Goal: Book appointment/travel/reservation

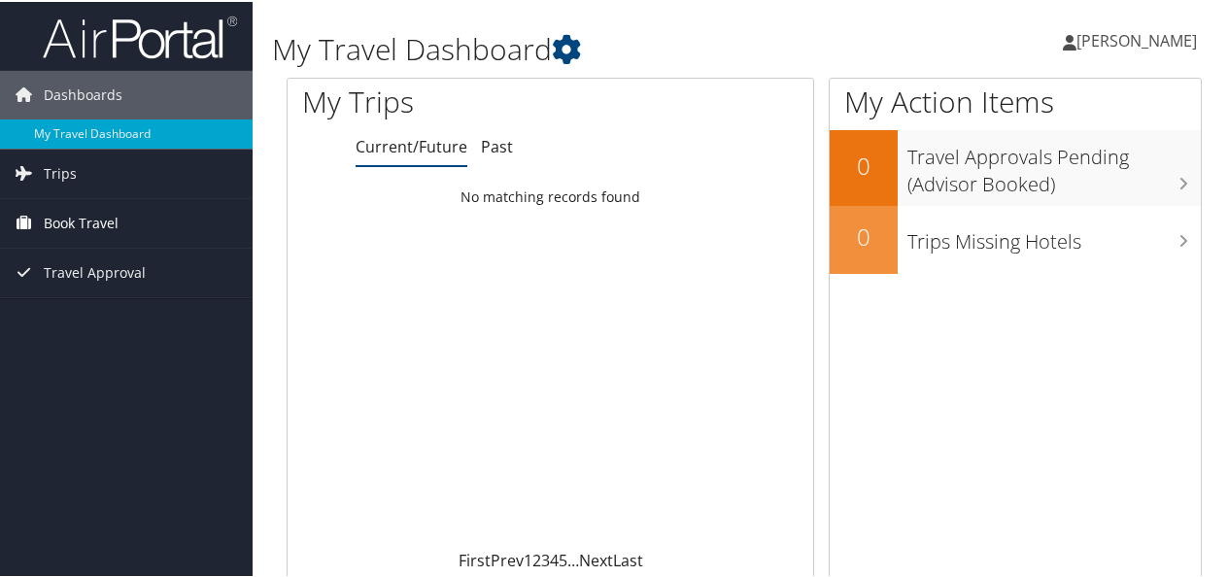
click at [98, 220] on span "Book Travel" at bounding box center [81, 221] width 75 height 49
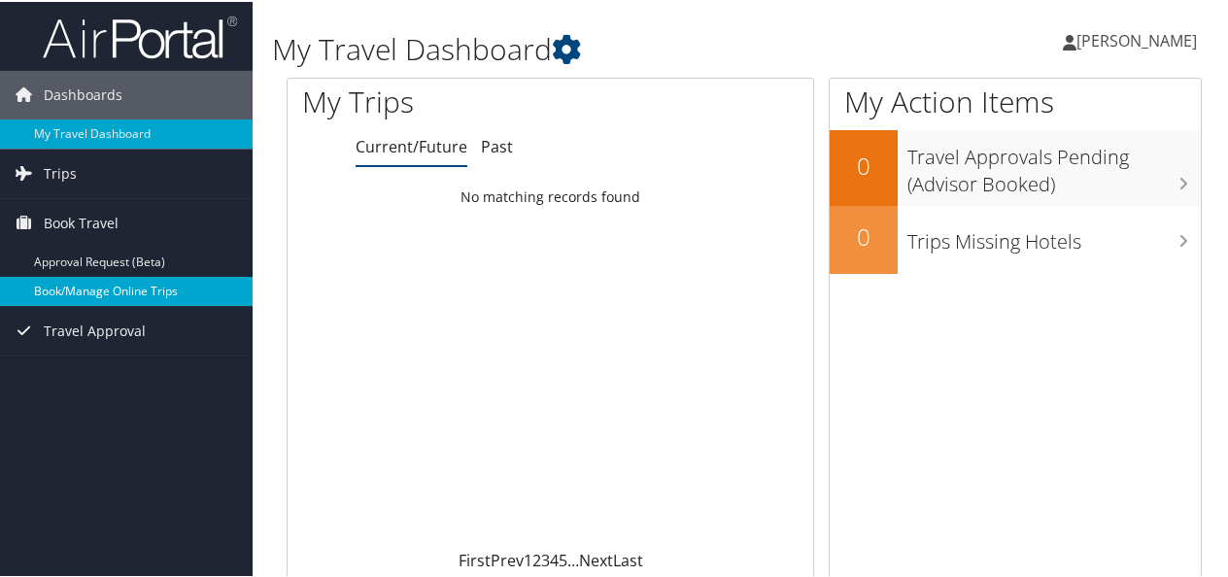
click at [105, 290] on link "Book/Manage Online Trips" at bounding box center [126, 289] width 253 height 29
click at [105, 291] on link "Book/Manage Online Trips" at bounding box center [126, 289] width 253 height 29
